Goal: Task Accomplishment & Management: Use online tool/utility

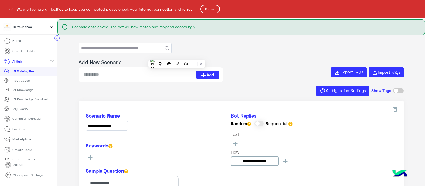
scroll to position [124, 0]
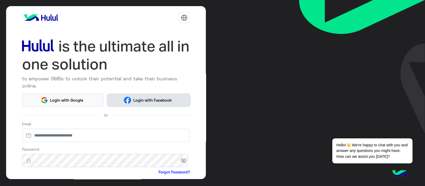
click at [152, 102] on span "Login with Facebook" at bounding box center [152, 100] width 43 height 6
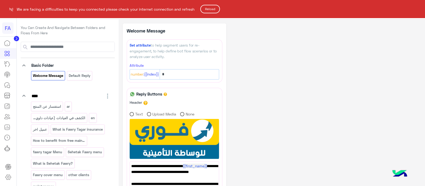
click at [211, 8] on button "Reload" at bounding box center [210, 9] width 20 height 9
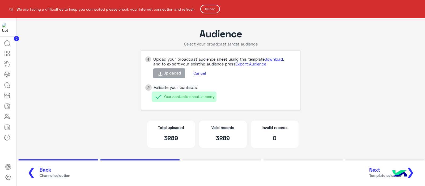
click at [206, 9] on button "Reload" at bounding box center [210, 9] width 20 height 9
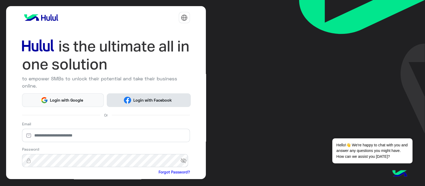
click at [155, 101] on span "Login with Facebook" at bounding box center [152, 100] width 43 height 6
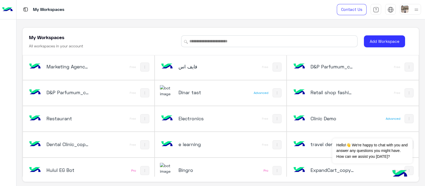
scroll to position [883, 0]
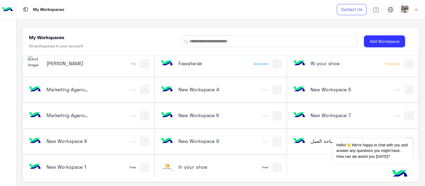
click at [179, 164] on h5 "In your shoe" at bounding box center [201, 166] width 44 height 6
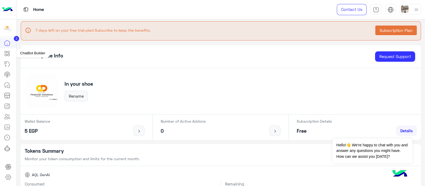
click at [9, 53] on icon at bounding box center [7, 53] width 6 height 6
